Goal: Information Seeking & Learning: Learn about a topic

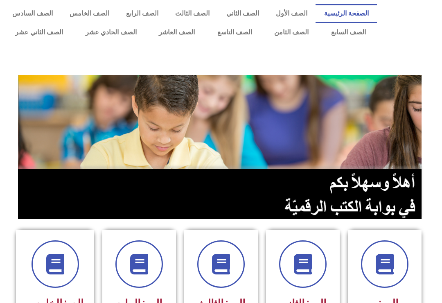
click at [230, 32] on link "الصف التاسع" at bounding box center [234, 32] width 57 height 19
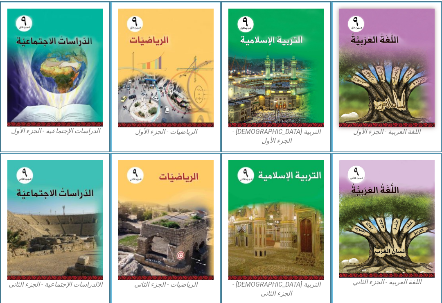
scroll to position [232, 0]
click at [298, 112] on img at bounding box center [276, 68] width 96 height 119
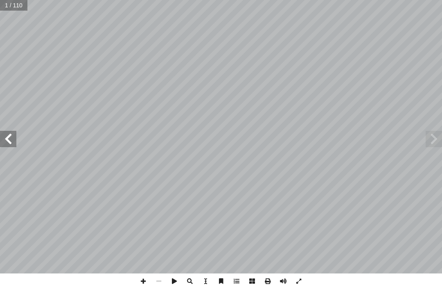
click at [429, 140] on span at bounding box center [433, 139] width 16 height 16
click at [436, 144] on span at bounding box center [433, 139] width 16 height 16
click at [16, 135] on span at bounding box center [8, 139] width 16 height 16
click at [11, 133] on span at bounding box center [8, 139] width 16 height 16
click at [5, 144] on span at bounding box center [8, 139] width 16 height 16
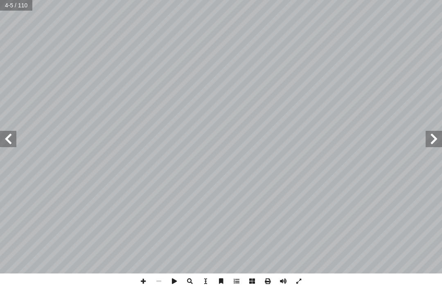
click at [11, 137] on span at bounding box center [8, 139] width 16 height 16
click at [434, 141] on span at bounding box center [433, 139] width 16 height 16
click at [4, 141] on span at bounding box center [8, 139] width 16 height 16
click at [432, 142] on span at bounding box center [433, 139] width 16 height 16
click at [434, 131] on span at bounding box center [433, 139] width 16 height 16
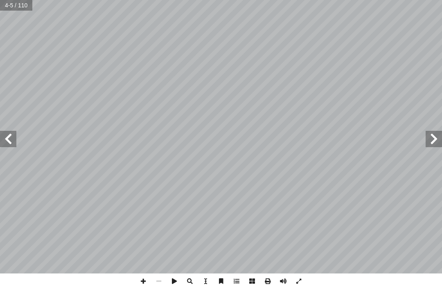
click at [16, 138] on span at bounding box center [8, 139] width 16 height 16
click at [11, 139] on span at bounding box center [8, 139] width 16 height 16
click at [14, 131] on span at bounding box center [8, 139] width 16 height 16
click at [14, 132] on span at bounding box center [8, 139] width 16 height 16
click at [6, 135] on span at bounding box center [8, 139] width 16 height 16
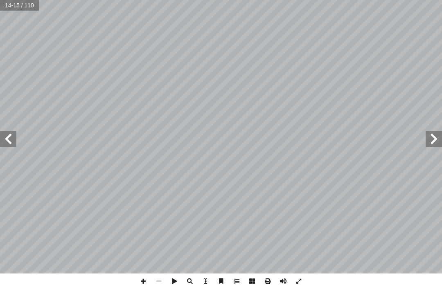
click at [13, 137] on span at bounding box center [8, 139] width 16 height 16
click at [15, 134] on span at bounding box center [8, 139] width 16 height 16
click at [15, 135] on span at bounding box center [8, 139] width 16 height 16
click at [16, 131] on span at bounding box center [8, 139] width 16 height 16
click at [13, 131] on span at bounding box center [8, 139] width 16 height 16
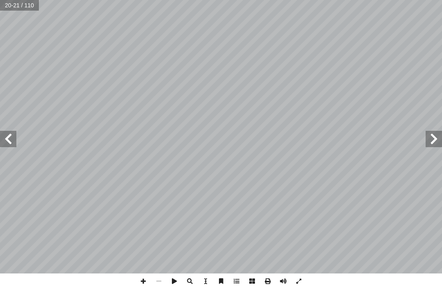
click at [13, 131] on span at bounding box center [8, 139] width 16 height 16
click at [15, 137] on span at bounding box center [8, 139] width 16 height 16
click at [12, 131] on span at bounding box center [8, 139] width 16 height 16
click at [16, 137] on span at bounding box center [8, 139] width 16 height 16
click at [432, 142] on span at bounding box center [433, 139] width 16 height 16
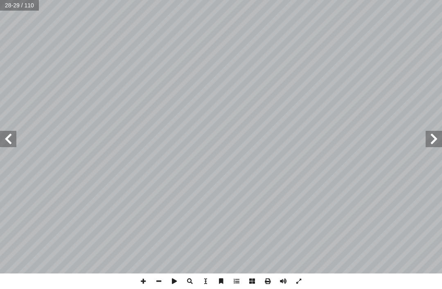
click at [11, 132] on span at bounding box center [8, 139] width 16 height 16
